Goal: Transaction & Acquisition: Purchase product/service

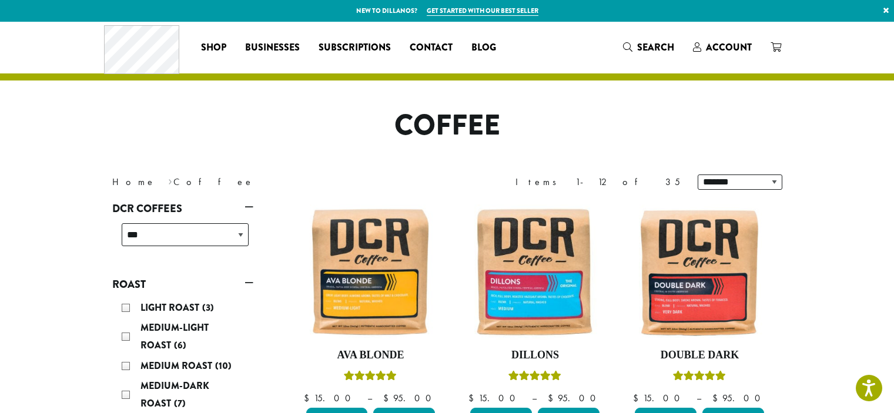
click at [216, 46] on span "Shop" at bounding box center [213, 48] width 25 height 15
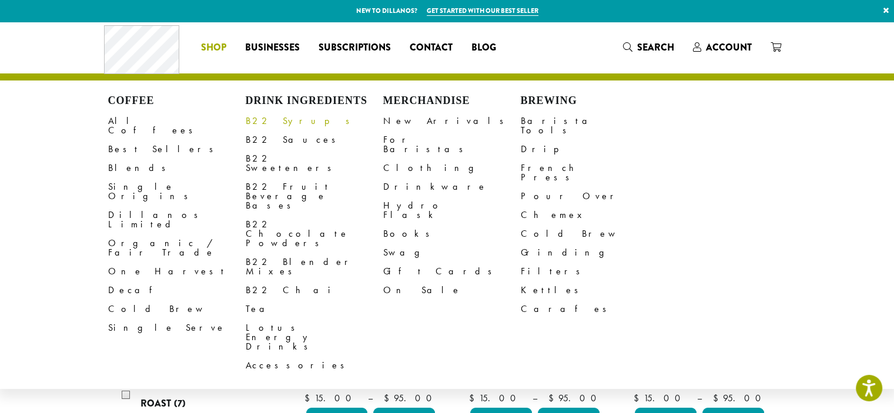
click at [274, 125] on link "B22 Syrups" at bounding box center [315, 121] width 138 height 19
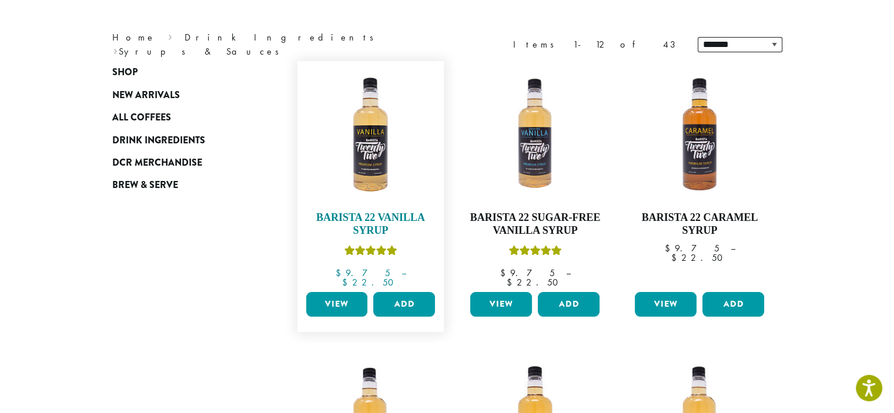
click at [379, 228] on h4 "Barista 22 Vanilla Syrup" at bounding box center [370, 224] width 135 height 25
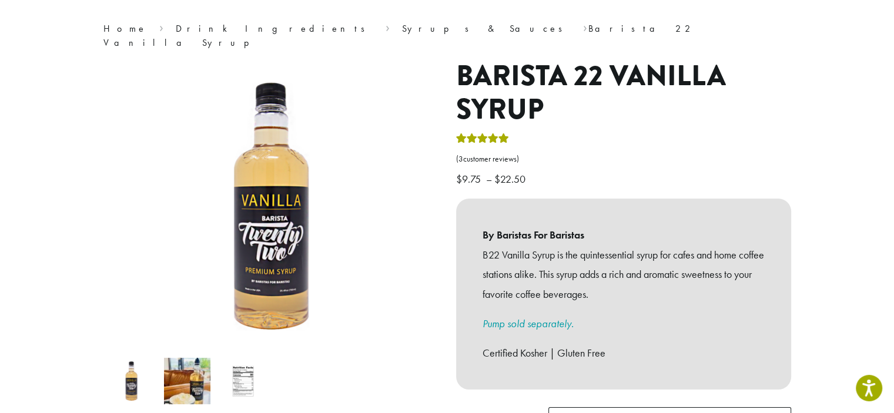
scroll to position [237, 0]
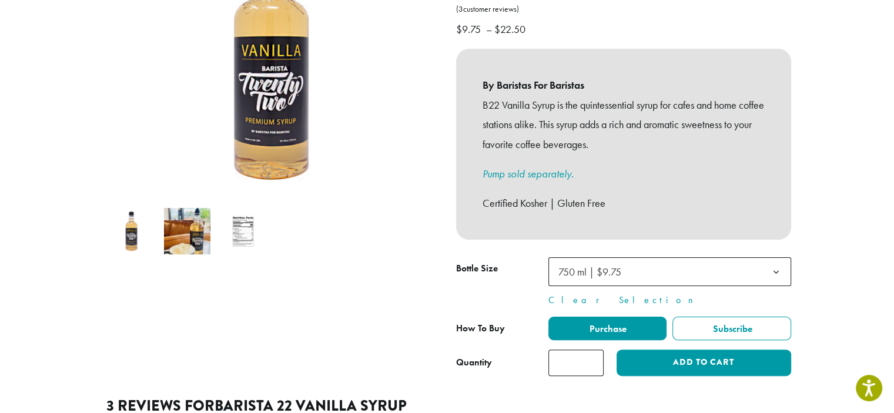
click at [590, 265] on span "750 ml | $9.75" at bounding box center [590, 272] width 63 height 14
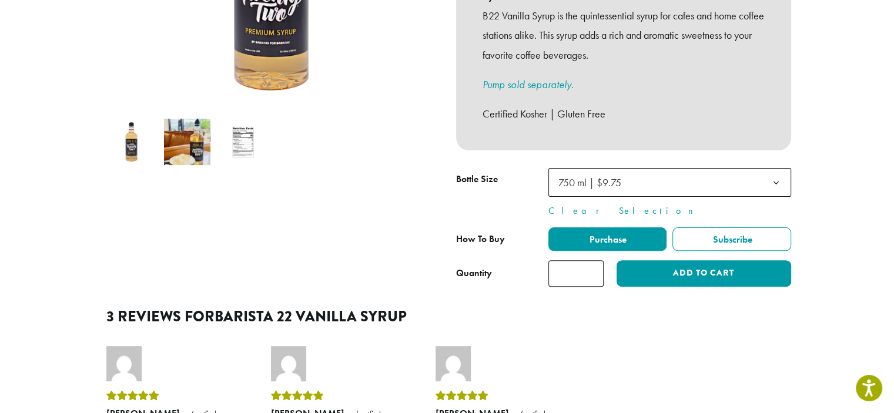
scroll to position [0, 0]
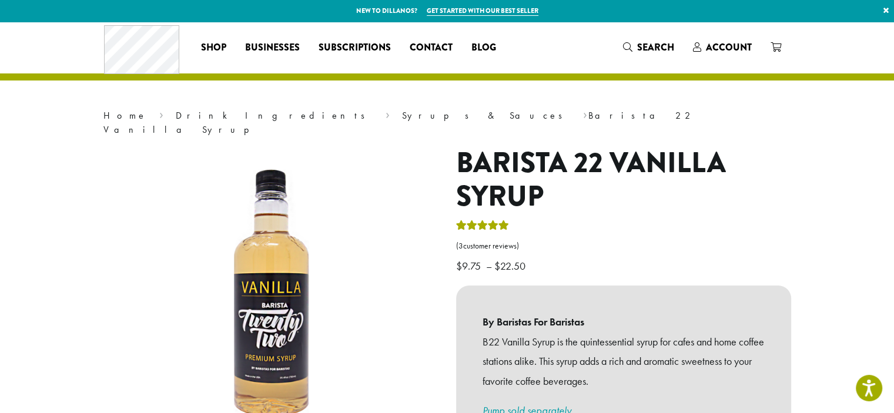
click at [556, 178] on h1 "Barista 22 Vanilla Syrup" at bounding box center [623, 180] width 335 height 68
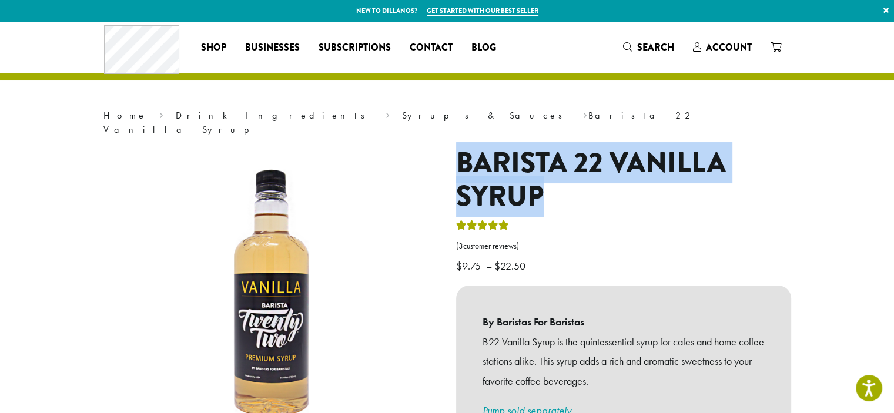
drag, startPoint x: 556, startPoint y: 178, endPoint x: 460, endPoint y: 139, distance: 103.4
click at [460, 146] on h1 "Barista 22 Vanilla Syrup" at bounding box center [623, 180] width 335 height 68
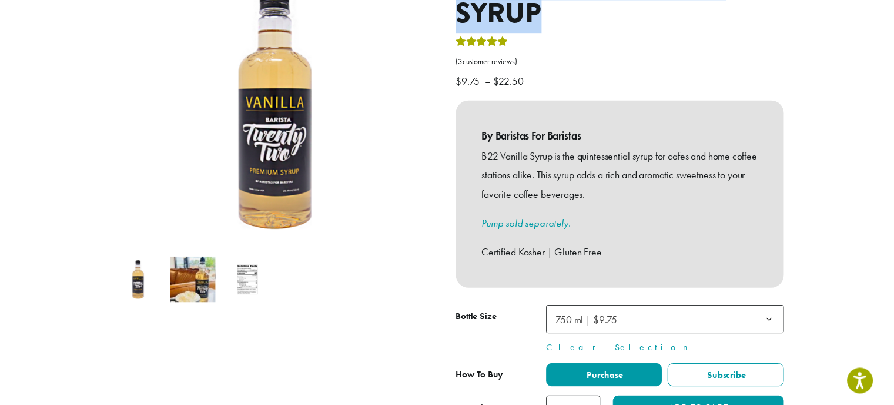
scroll to position [167, 0]
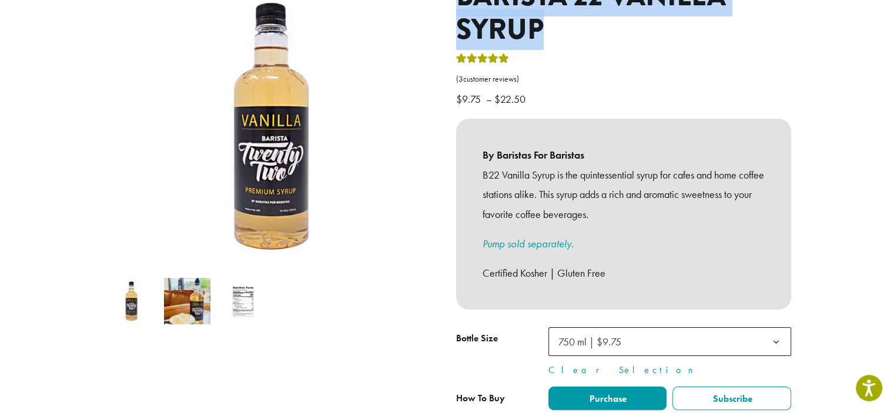
click at [573, 335] on span "750 ml | $9.75" at bounding box center [590, 342] width 63 height 14
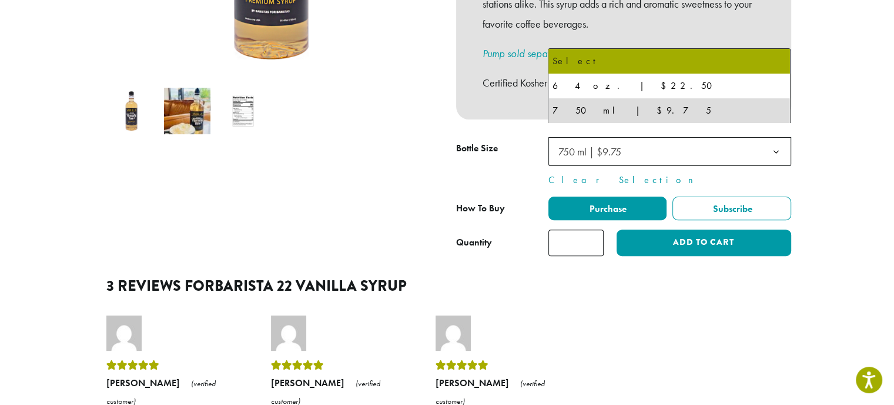
click at [529, 235] on div "Quantity Barista 22 Vanilla Syrup quantity * Add to cart" at bounding box center [623, 242] width 335 height 26
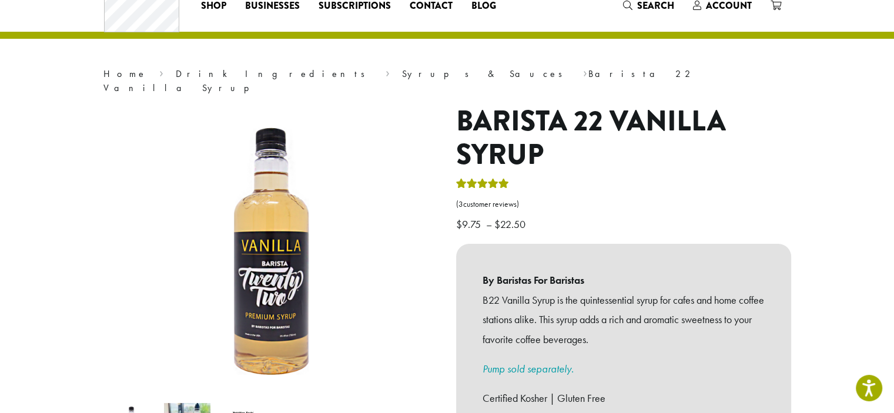
scroll to position [0, 0]
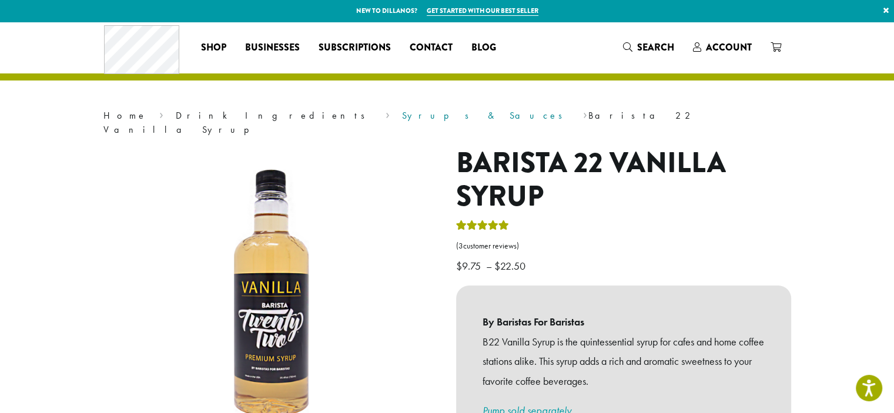
click at [402, 115] on link "Syrups & Sauces" at bounding box center [486, 115] width 168 height 12
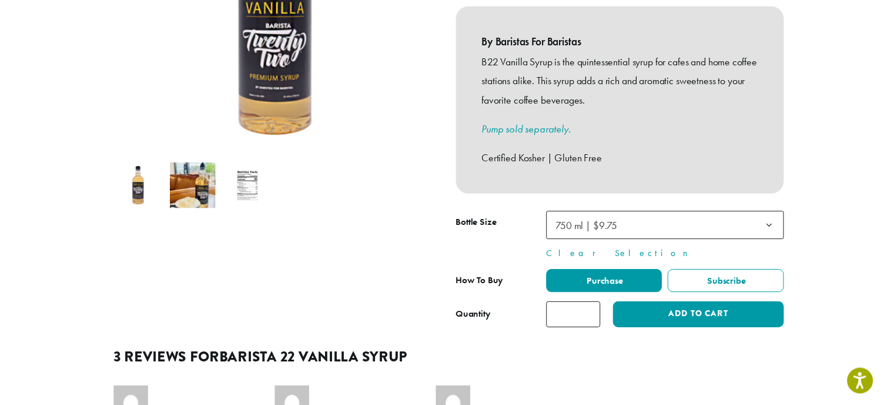
scroll to position [282, 0]
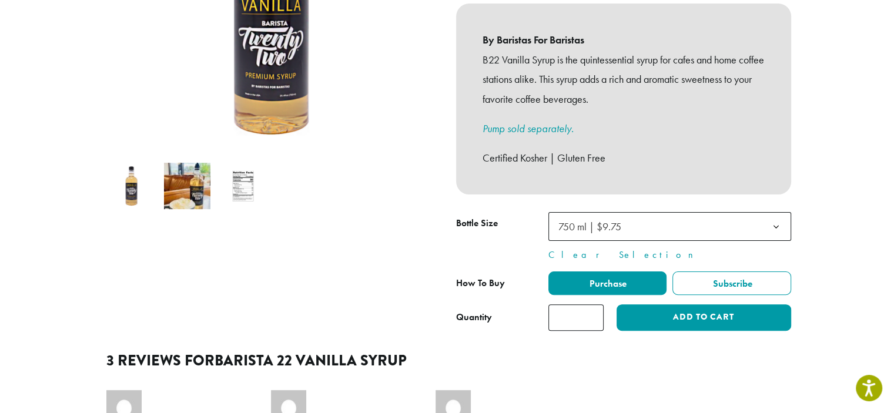
click at [603, 220] on span "750 ml | $9.75" at bounding box center [590, 227] width 63 height 14
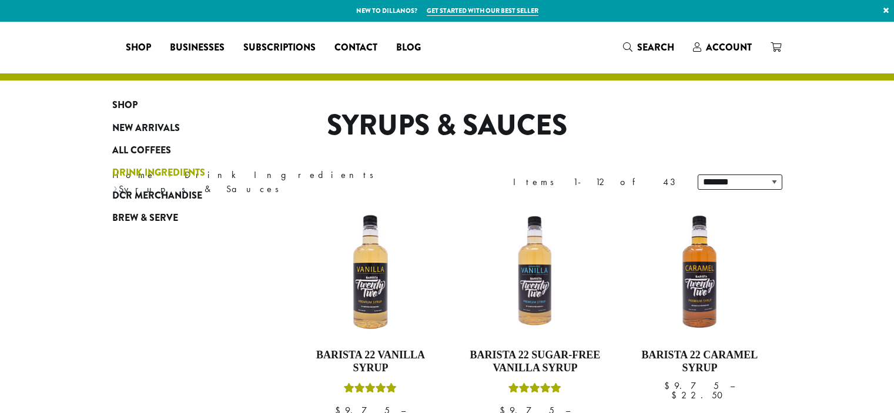
scroll to position [115, 0]
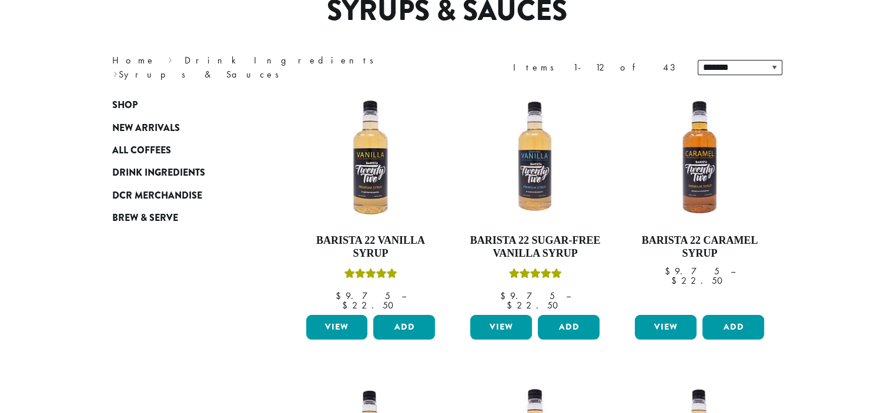
drag, startPoint x: 239, startPoint y: 164, endPoint x: 9, endPoint y: 373, distance: 310.9
click at [239, 164] on link "Drink Ingredients" at bounding box center [182, 173] width 141 height 22
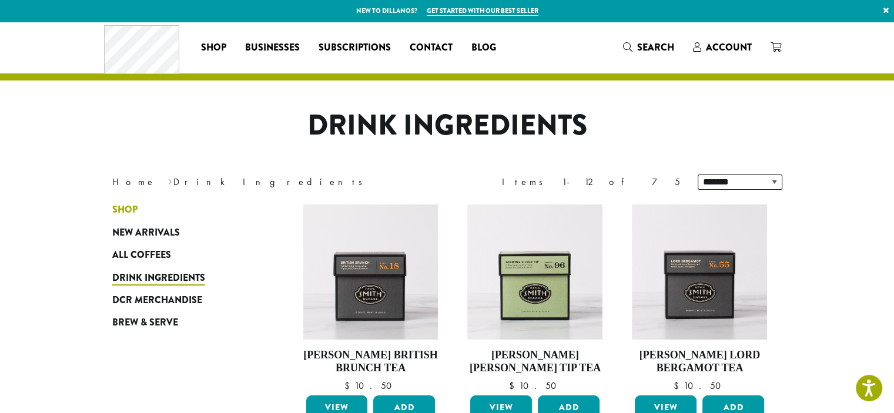
scroll to position [33, 0]
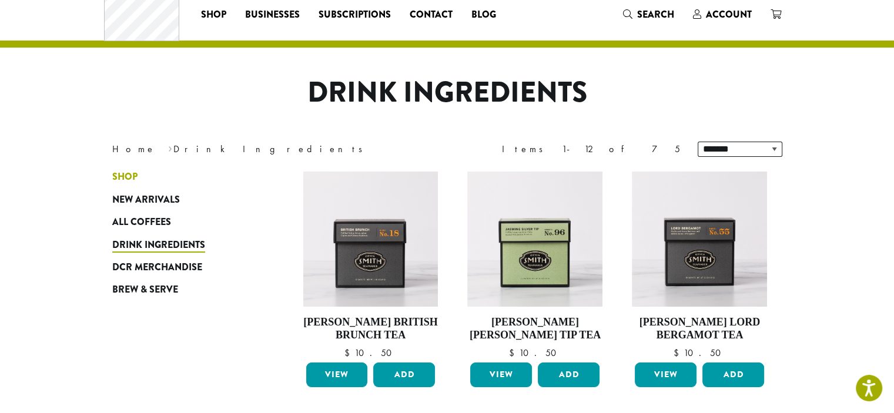
click at [128, 173] on span "Shop" at bounding box center [124, 177] width 25 height 15
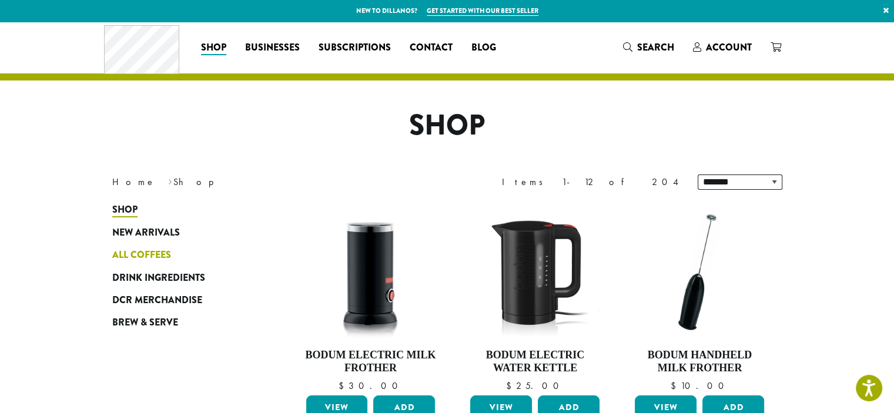
click at [140, 252] on span "All Coffees" at bounding box center [141, 255] width 59 height 15
